Goal: Find specific page/section: Find specific page/section

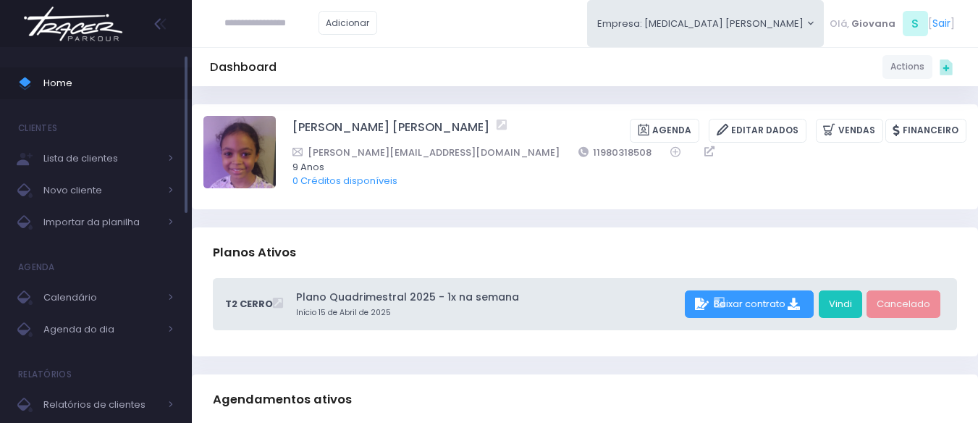
click at [118, 77] on span "Home" at bounding box center [108, 83] width 130 height 19
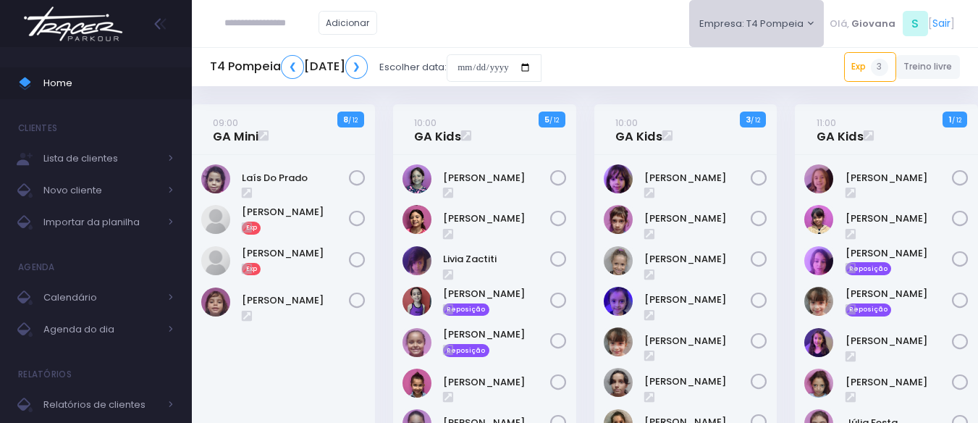
click at [790, 35] on button "Empresa: T4 Pompeia" at bounding box center [756, 23] width 135 height 47
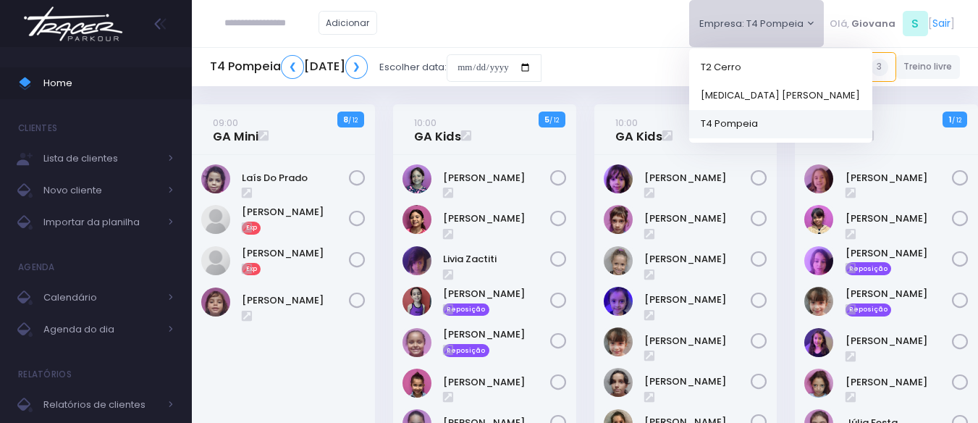
click at [761, 124] on link "T4 Pompeia" at bounding box center [780, 123] width 183 height 28
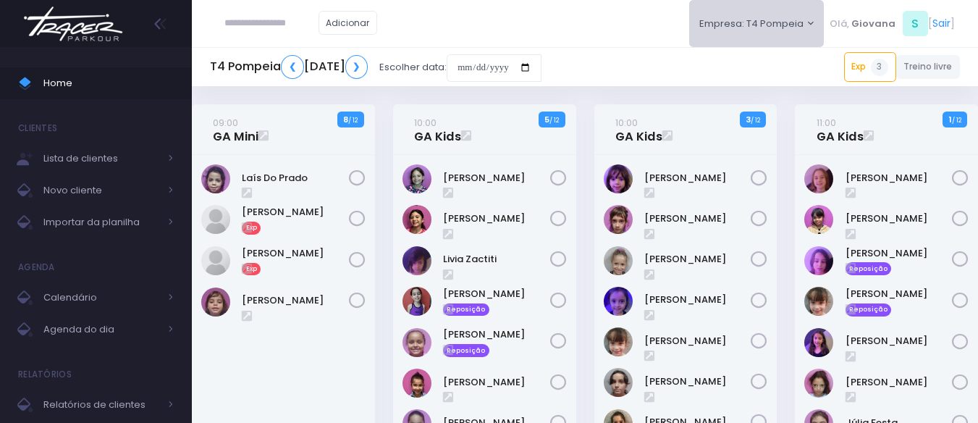
drag, startPoint x: 753, startPoint y: 29, endPoint x: 748, endPoint y: 61, distance: 32.2
click at [753, 29] on button "Empresa: T4 Pompeia" at bounding box center [756, 23] width 135 height 47
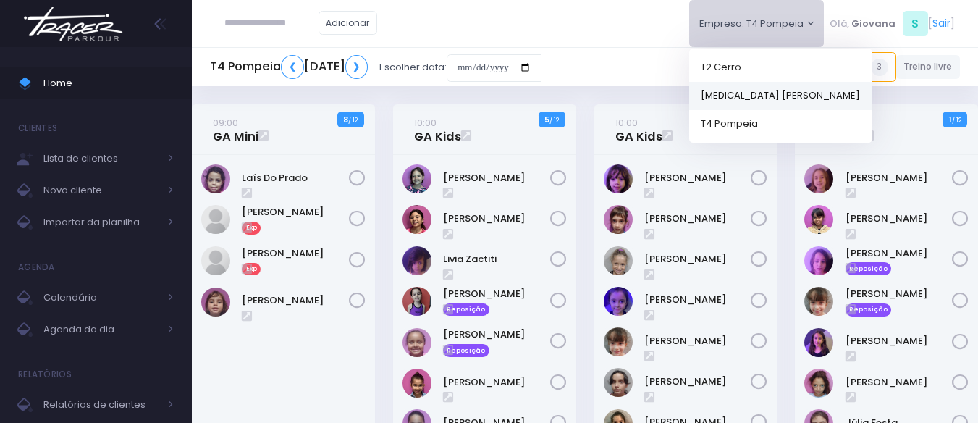
click at [748, 85] on link "[MEDICAL_DATA] [PERSON_NAME]" at bounding box center [780, 95] width 183 height 28
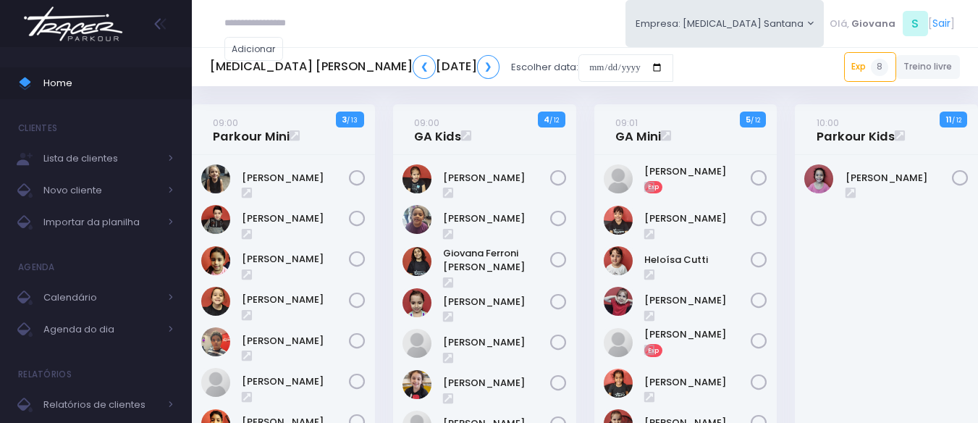
click at [649, 63] on input "date" at bounding box center [625, 68] width 95 height 28
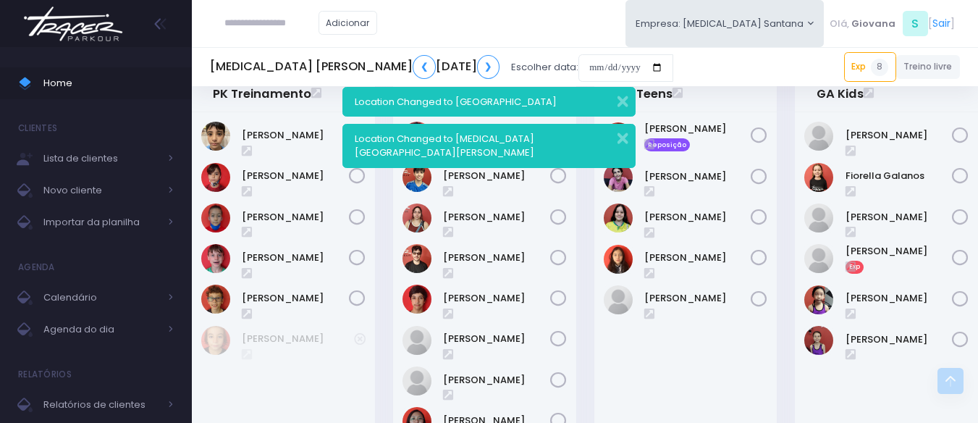
scroll to position [1536, 0]
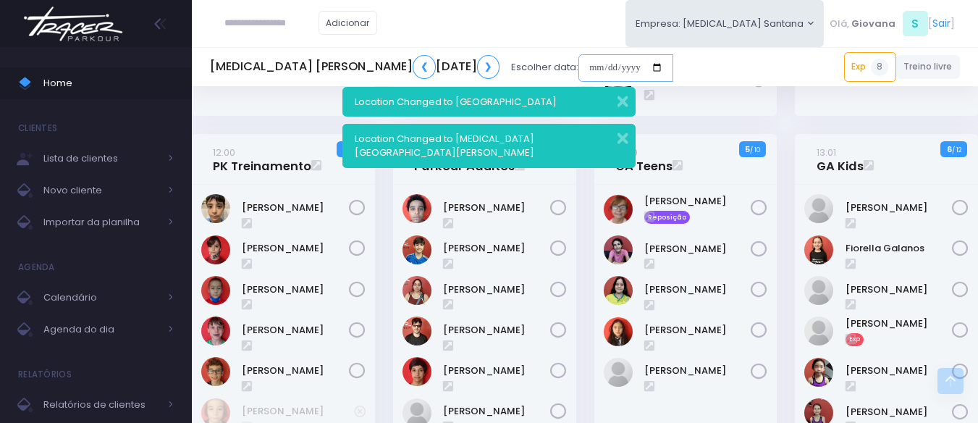
click at [656, 56] on input "date" at bounding box center [625, 68] width 95 height 28
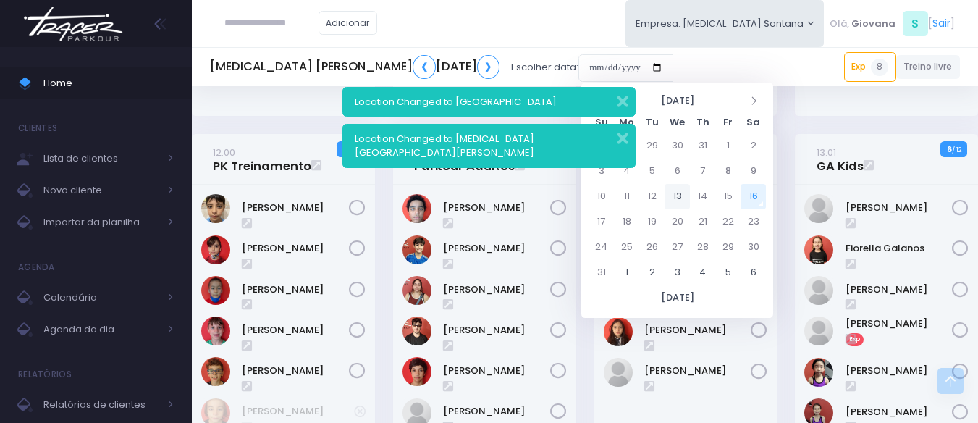
click at [682, 195] on td "13" at bounding box center [676, 196] width 25 height 25
type input "**********"
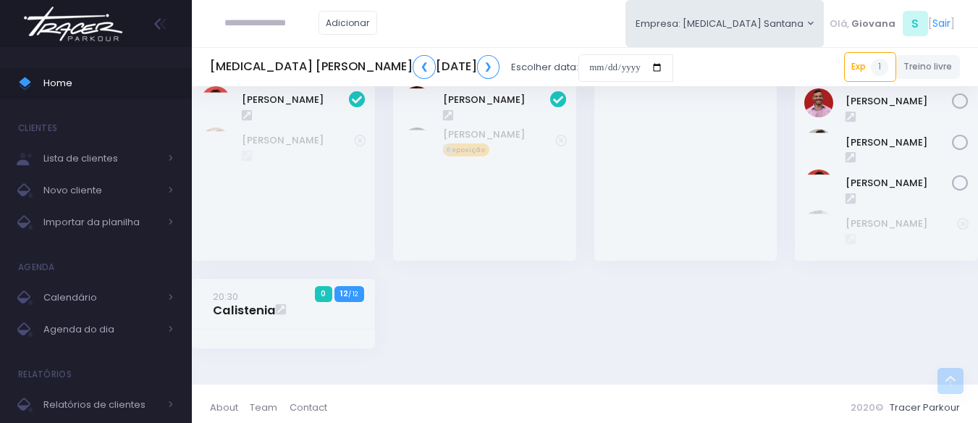
scroll to position [1264, 0]
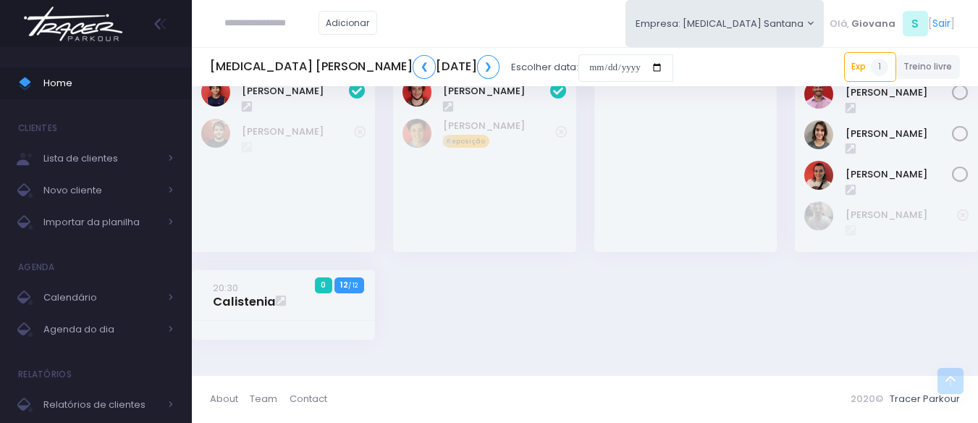
click at [777, 266] on div "19:30 GA Kids 1 11 / 12 Exp" at bounding box center [685, 62] width 201 height 415
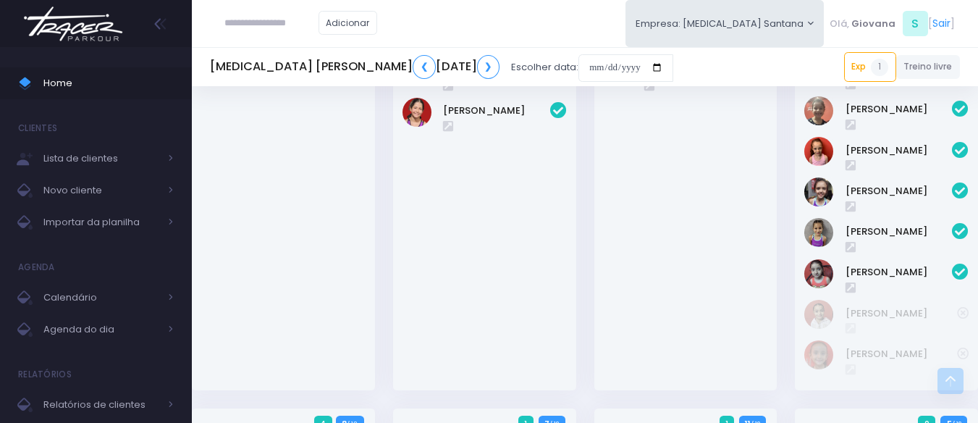
scroll to position [613, 0]
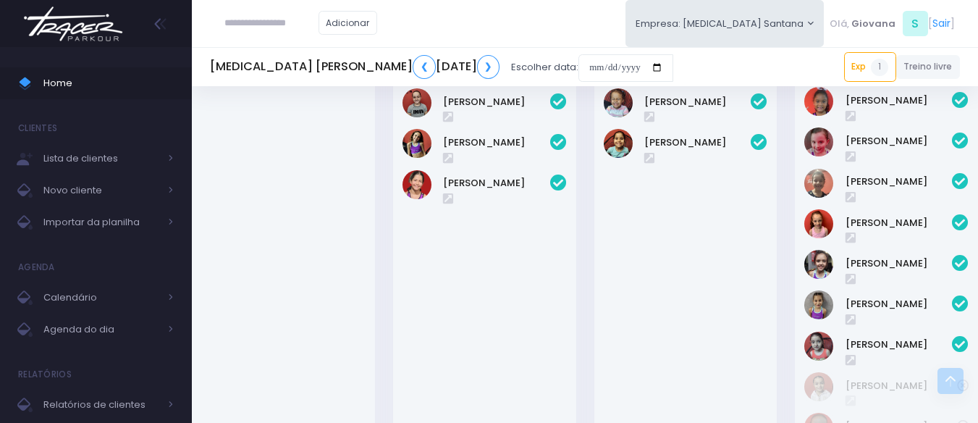
click at [469, 173] on div "Manuela Moretz" at bounding box center [484, 184] width 164 height 29
click at [497, 188] on link "Manuela Moretz" at bounding box center [496, 183] width 107 height 14
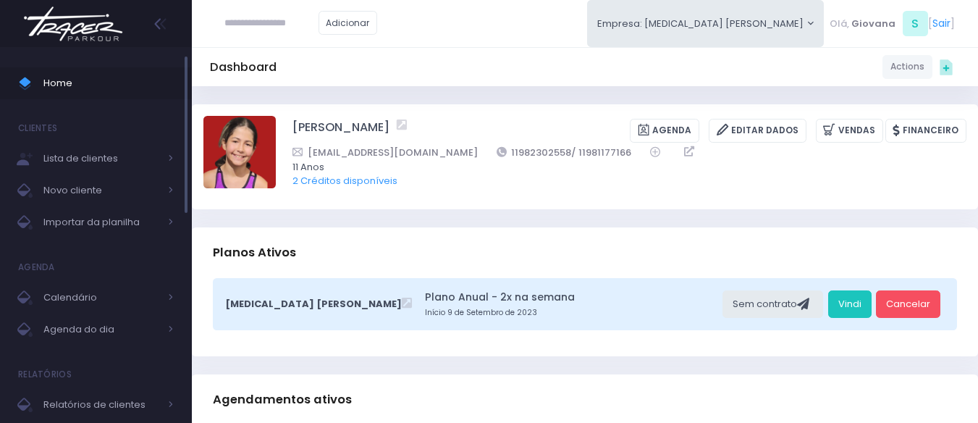
click at [97, 83] on span "Home" at bounding box center [108, 83] width 130 height 19
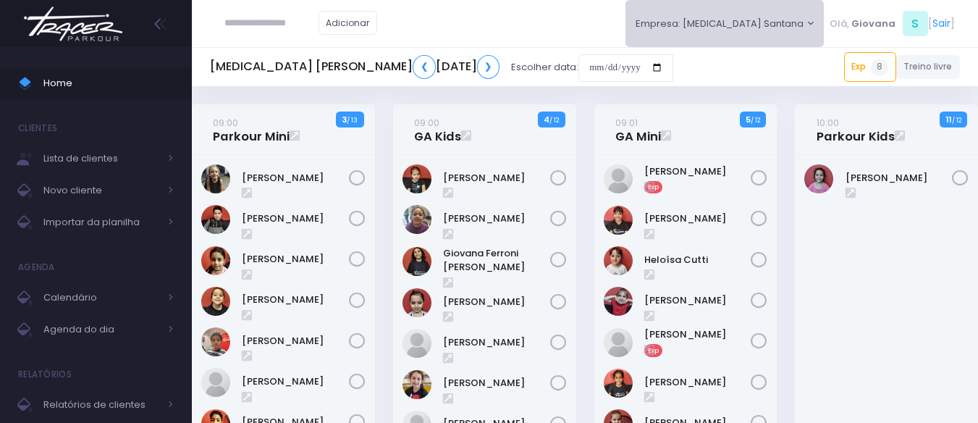
click at [766, 33] on button "Empresa: [MEDICAL_DATA] [PERSON_NAME]" at bounding box center [724, 23] width 199 height 47
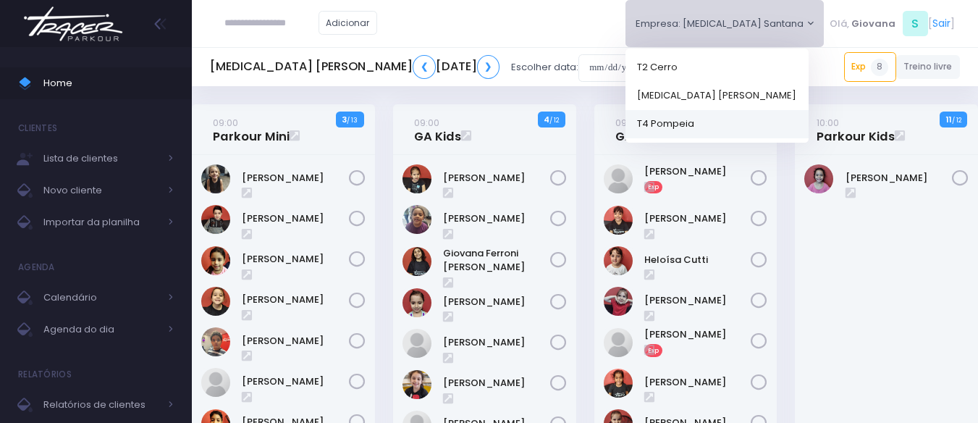
click at [752, 130] on link "T4 Pompeia" at bounding box center [716, 123] width 183 height 28
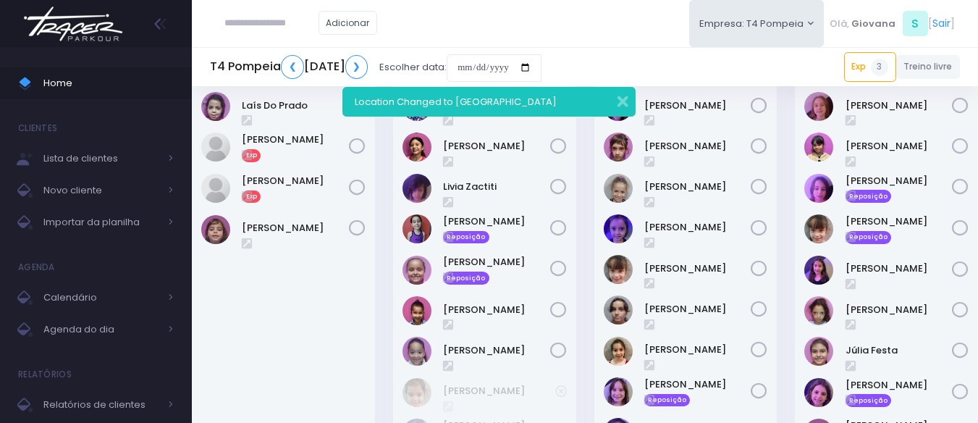
scroll to position [145, 0]
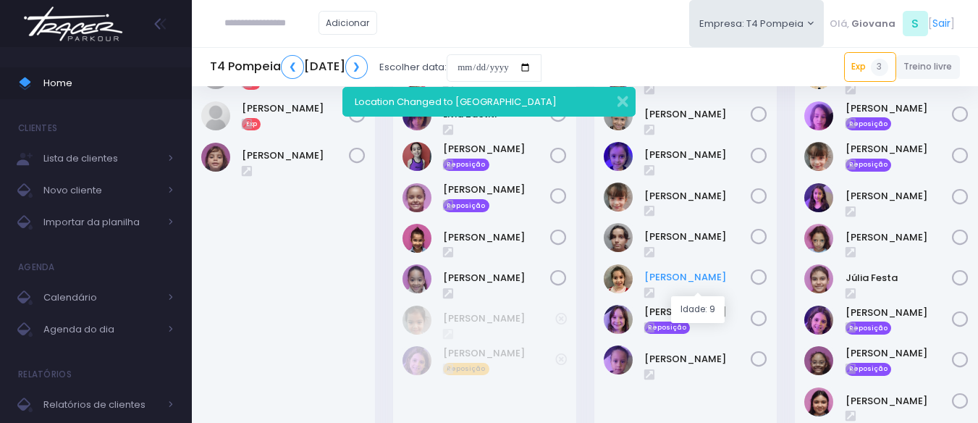
click at [682, 281] on link "Maria Eduarda Comparsi" at bounding box center [697, 277] width 107 height 14
click at [787, 208] on div "11:00 GA Kids 1 / 12" at bounding box center [886, 227] width 201 height 537
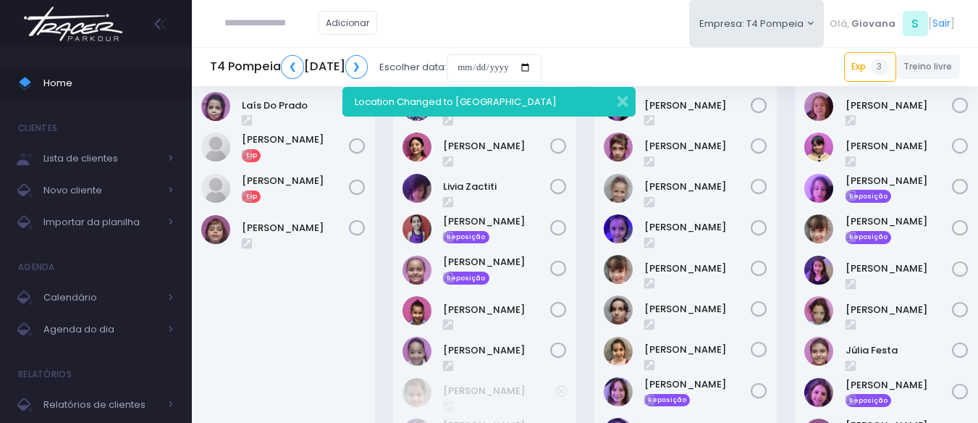
scroll to position [0, 0]
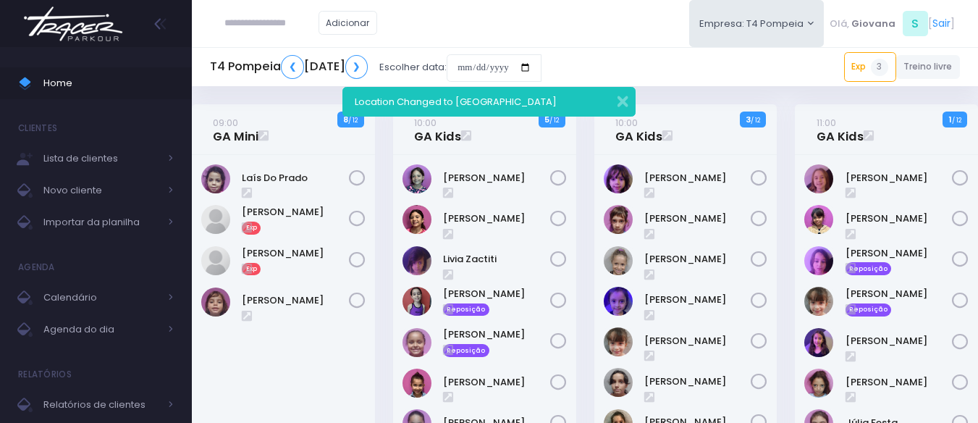
click at [787, 208] on div "11:00 GA Kids 1 / 12" at bounding box center [886, 372] width 201 height 537
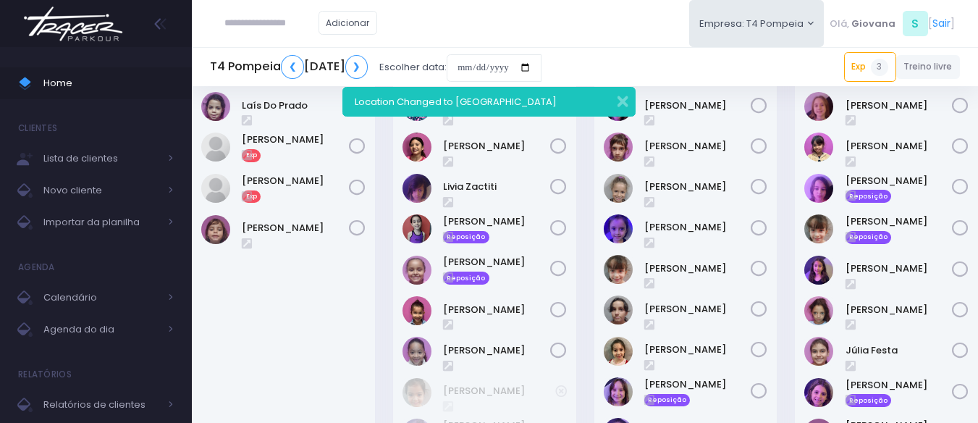
scroll to position [145, 0]
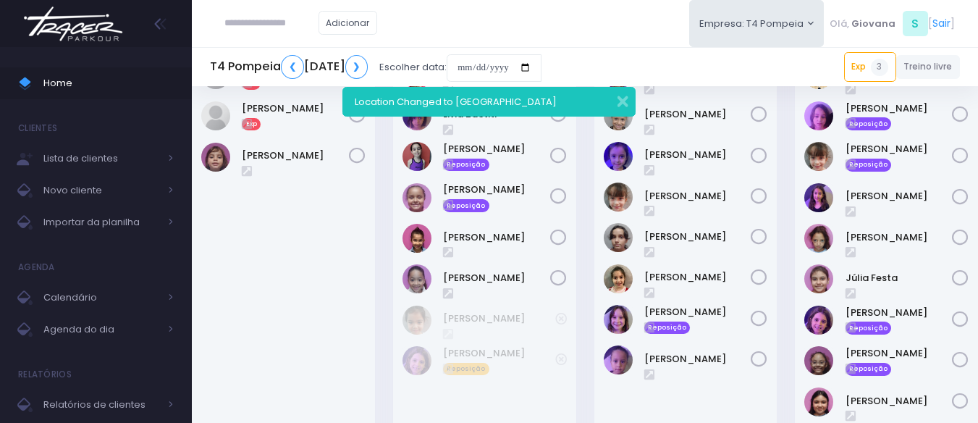
click at [787, 208] on div "11:00 GA Kids 1 / 12" at bounding box center [886, 227] width 201 height 537
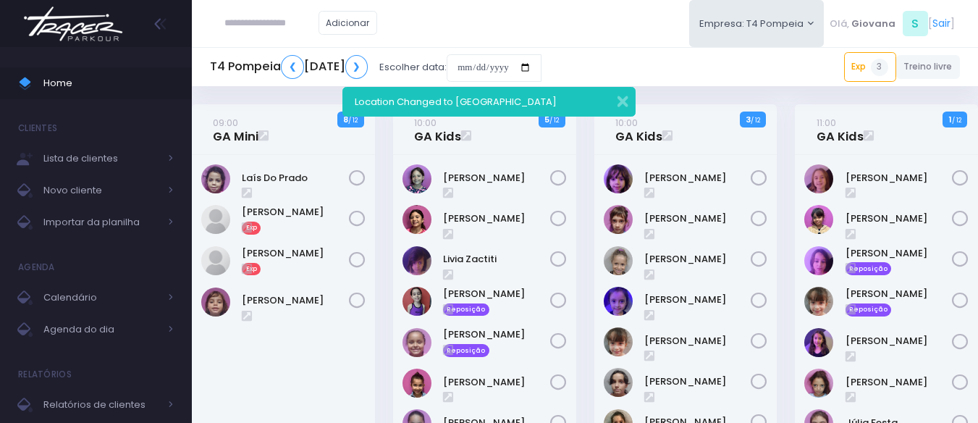
click at [785, 208] on div "10:00 GA Kids 3 / 12" at bounding box center [685, 372] width 201 height 537
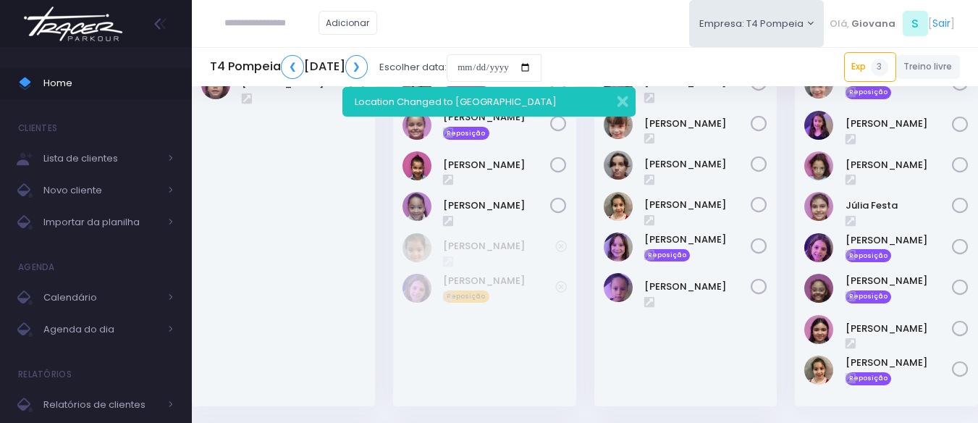
scroll to position [290, 0]
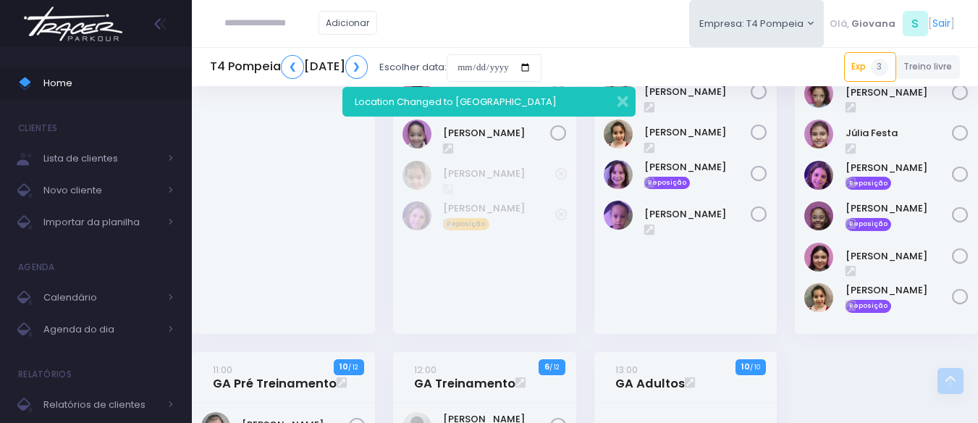
click at [788, 297] on div "11:00 GA Kids 1 / 12" at bounding box center [886, 83] width 201 height 537
click at [789, 300] on div "11:00 GA Kids 1 / 12" at bounding box center [886, 83] width 201 height 537
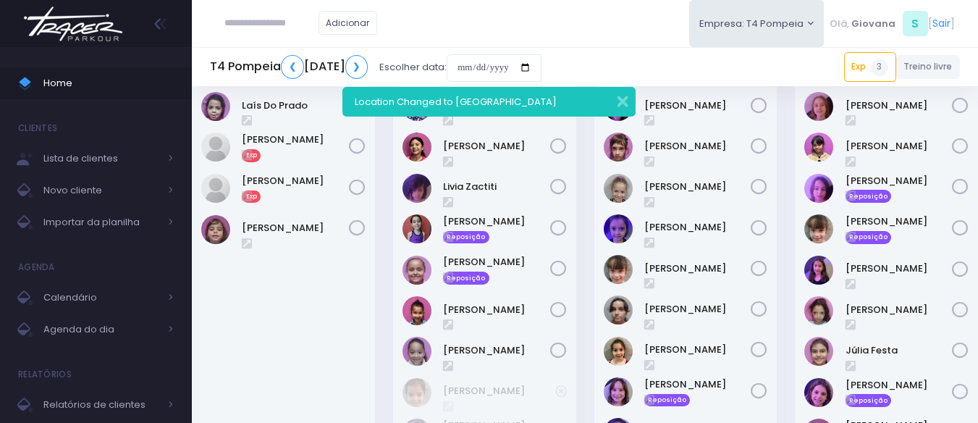
scroll to position [0, 0]
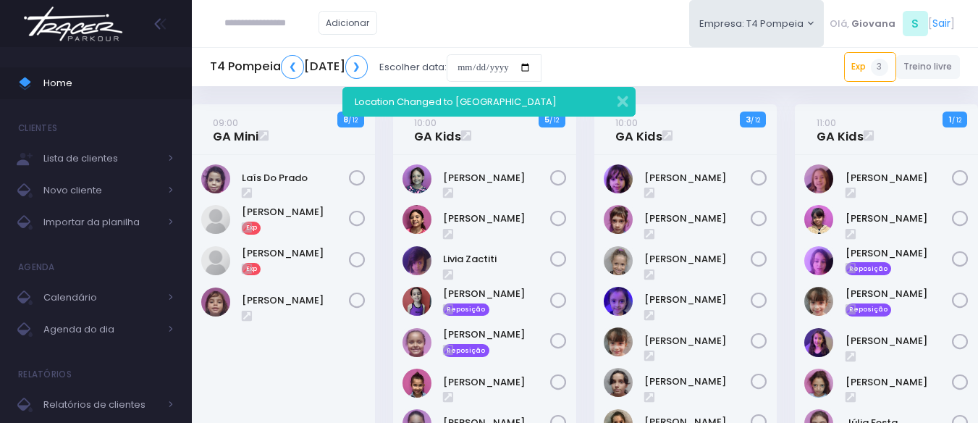
click at [789, 300] on div "11:00 GA Kids 1 / 12" at bounding box center [886, 372] width 201 height 537
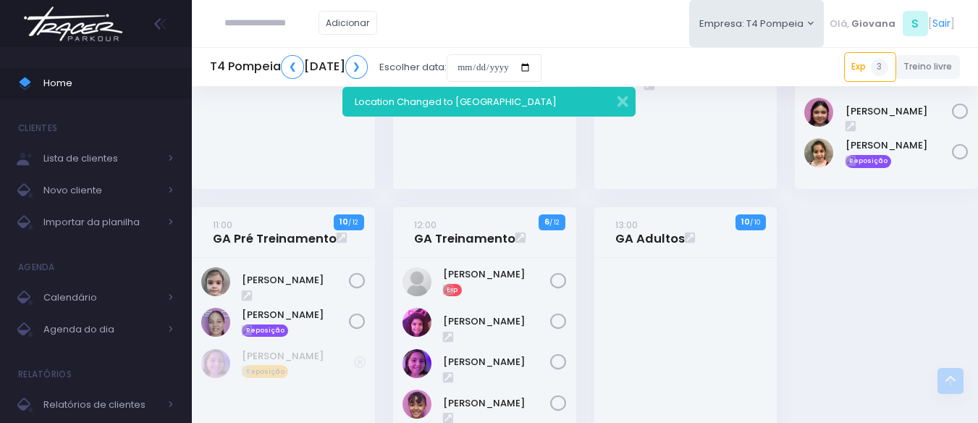
scroll to position [507, 0]
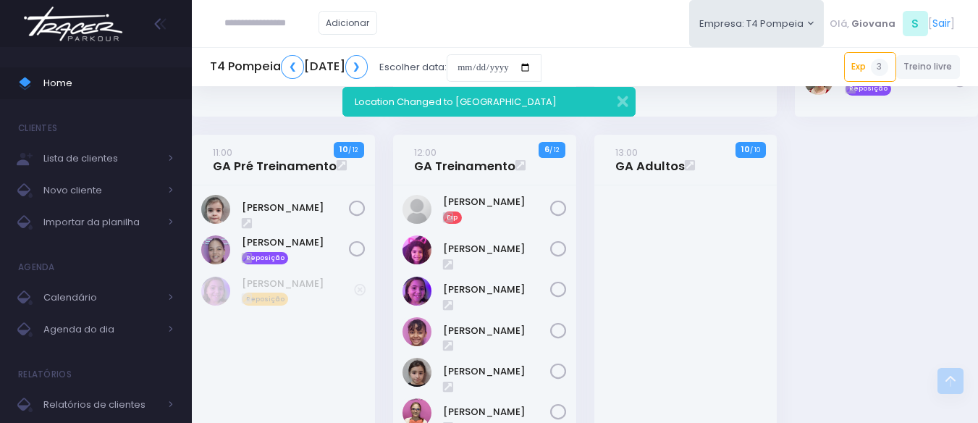
click at [379, 194] on div "11:00 GA Pré Treinamento 10 / 12" at bounding box center [283, 301] width 201 height 332
click at [390, 203] on div "12:00 GA Treinamento 6 / 12 Exp" at bounding box center [484, 301] width 201 height 332
click at [387, 203] on div "12:00 GA Treinamento 6 / 12 Exp" at bounding box center [484, 301] width 201 height 332
click at [385, 203] on div "12:00 GA Treinamento 6 / 12 Exp" at bounding box center [484, 301] width 201 height 332
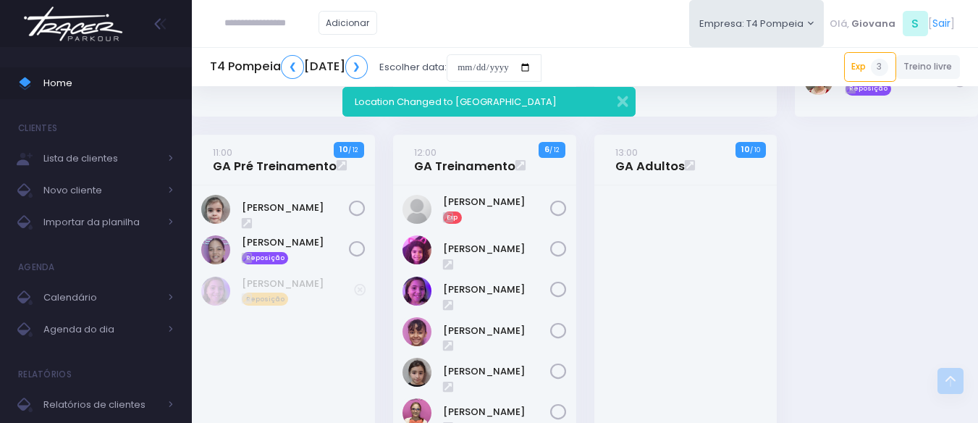
click at [377, 186] on div "11:00 GA Pré Treinamento 10 / 12" at bounding box center [283, 301] width 201 height 332
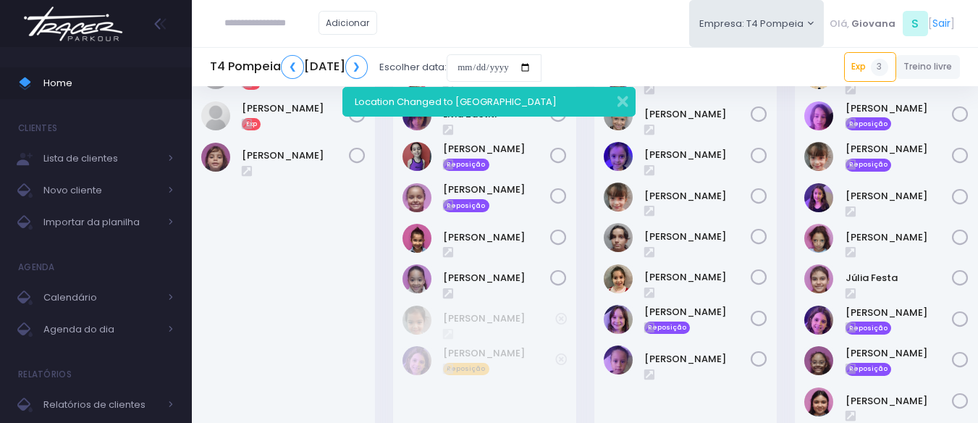
scroll to position [0, 0]
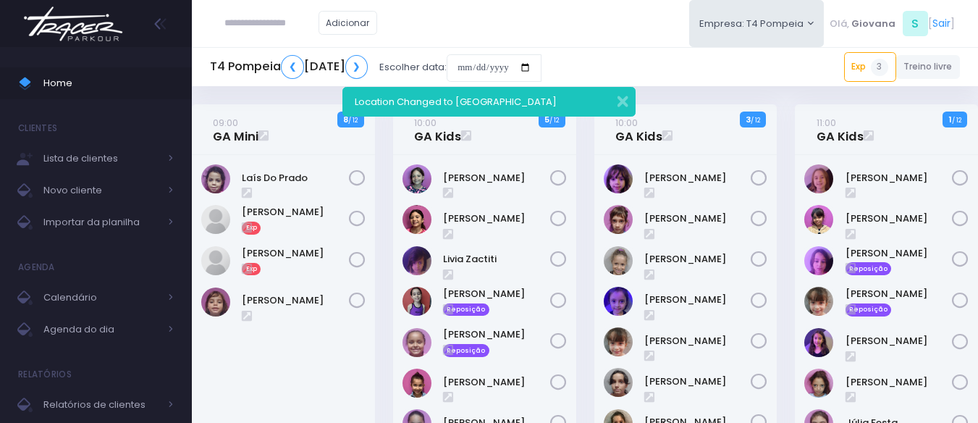
click at [377, 186] on div "09:00 GA Mini 8 / 12" at bounding box center [283, 372] width 201 height 537
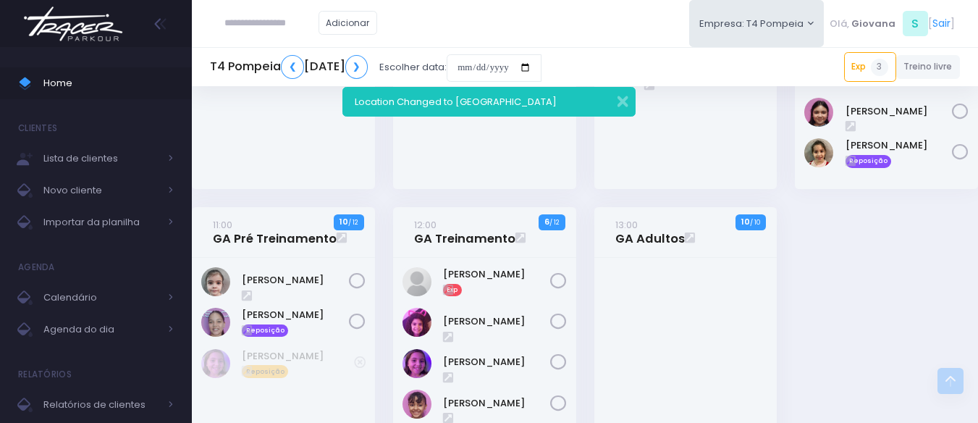
scroll to position [507, 0]
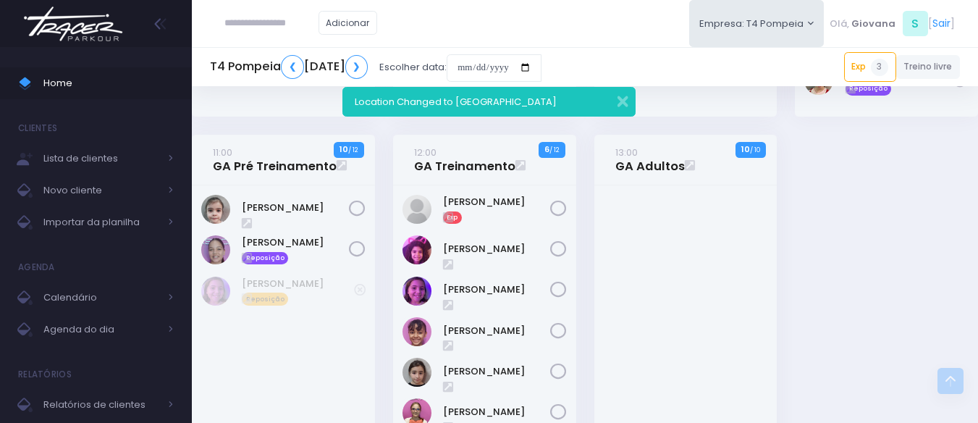
click at [377, 186] on div "11:00 GA Pré Treinamento 10 / 12" at bounding box center [283, 301] width 201 height 332
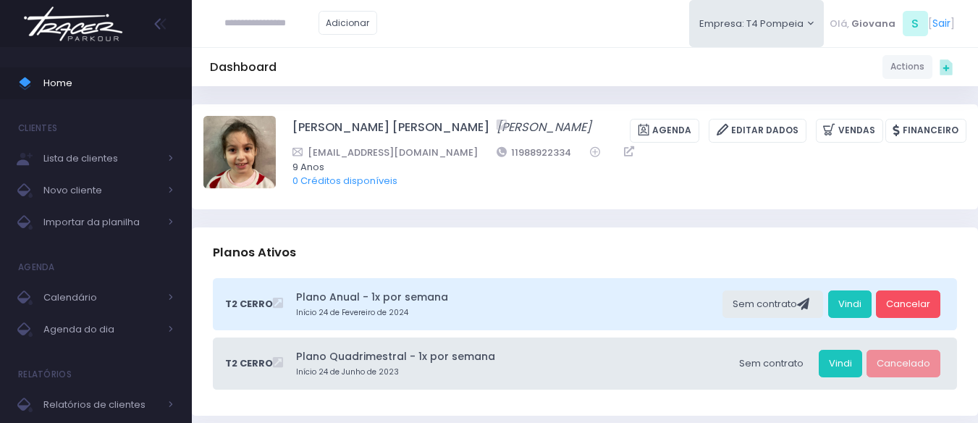
click at [599, 248] on div "Planos Ativos" at bounding box center [585, 252] width 786 height 51
